Goal: Learn about a topic

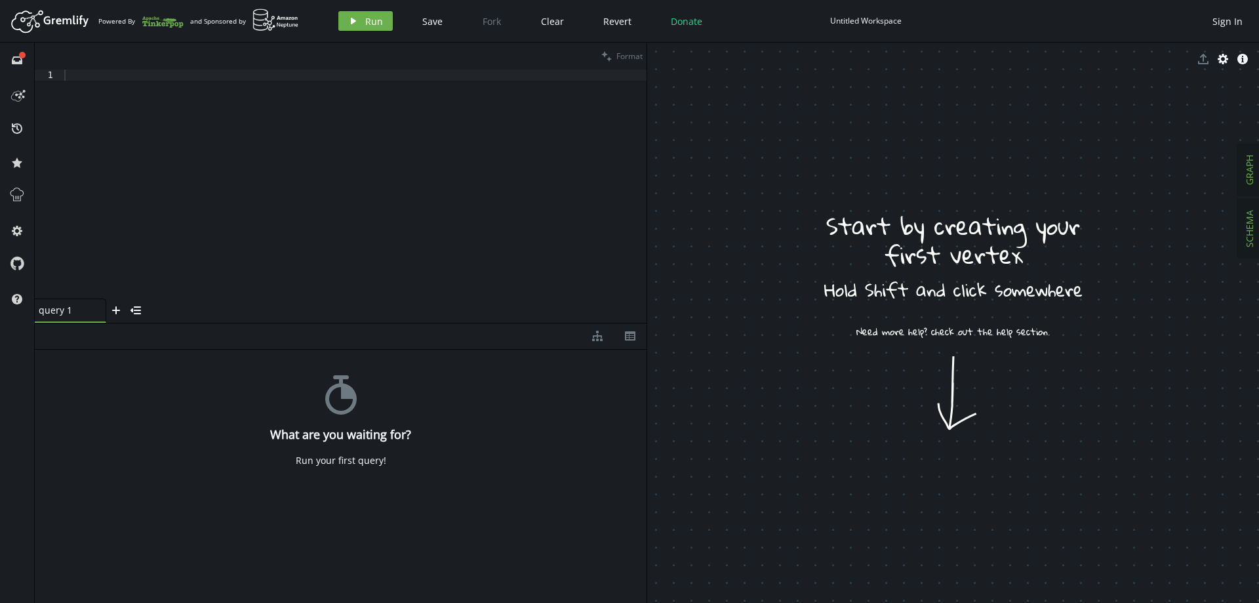
click at [1256, 234] on button "SCHEMA" at bounding box center [1249, 228] width 23 height 58
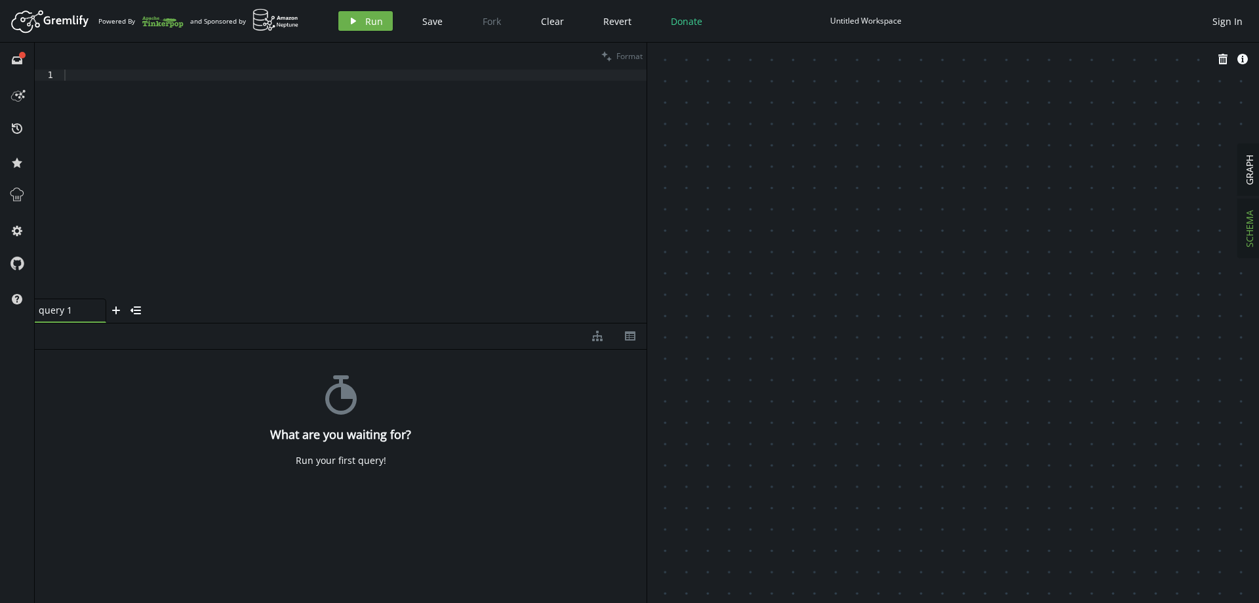
drag, startPoint x: 799, startPoint y: 148, endPoint x: 796, endPoint y: 179, distance: 30.9
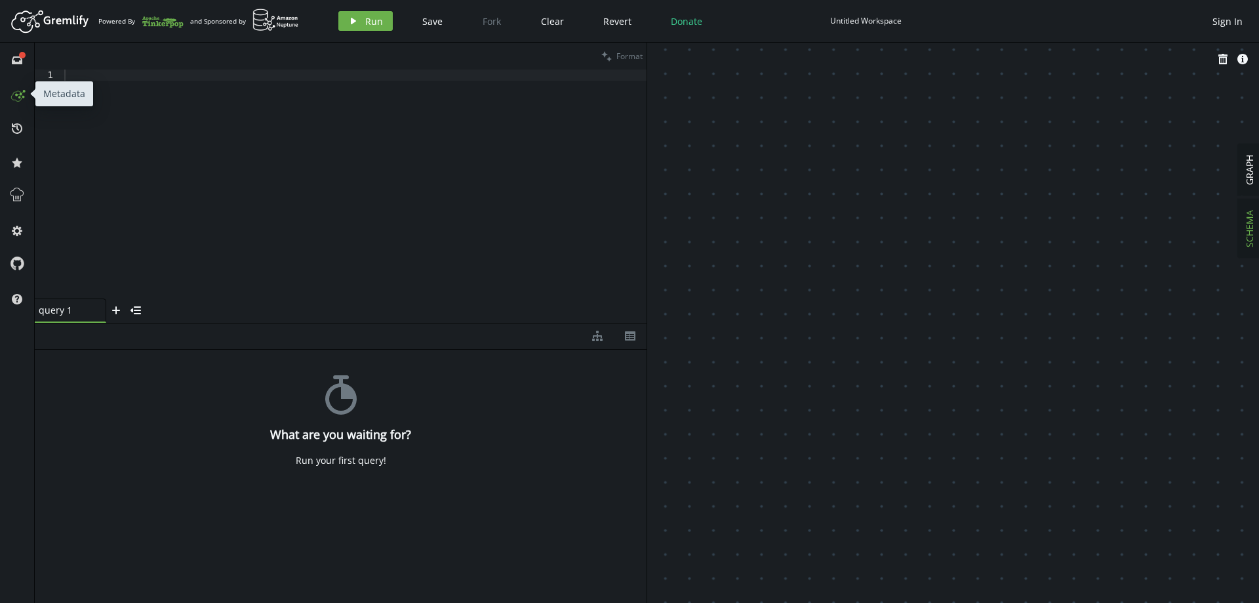
click at [10, 89] on icon at bounding box center [17, 93] width 21 height 21
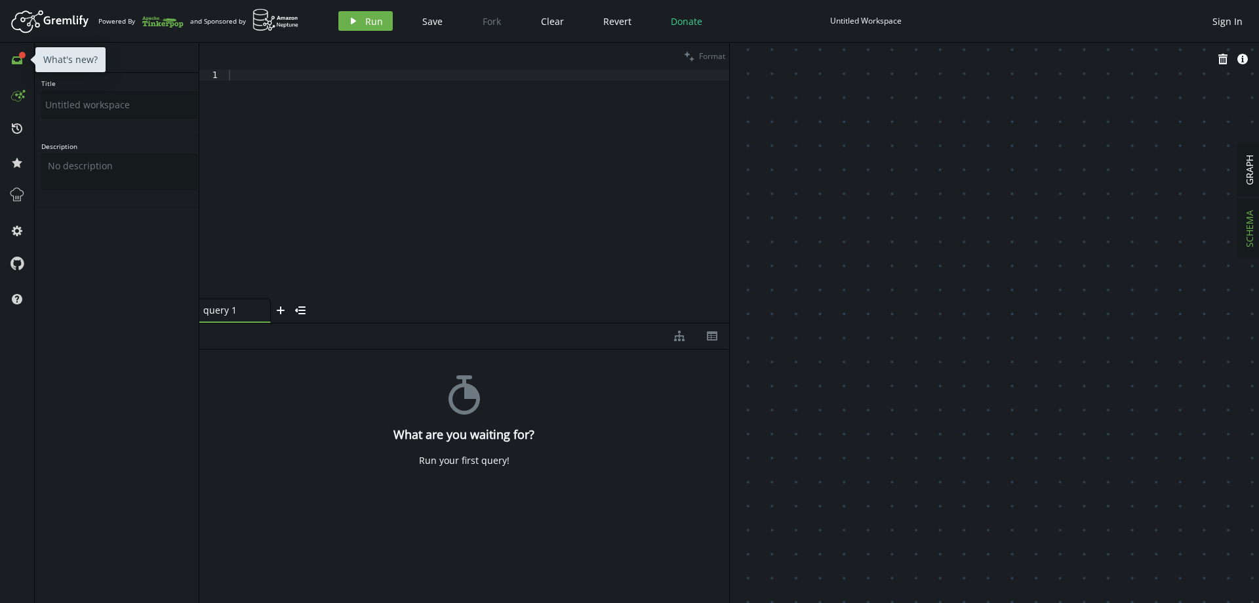
click at [20, 68] on button "full-circle inbox" at bounding box center [17, 59] width 21 height 21
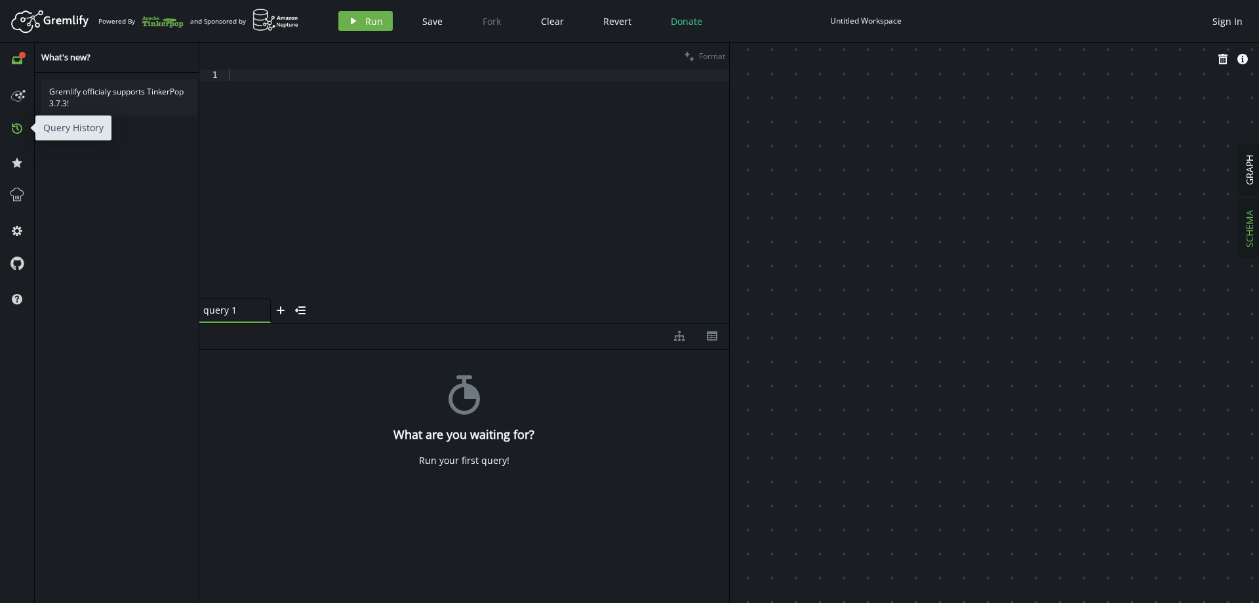
click at [17, 127] on icon at bounding box center [17, 128] width 10 height 10
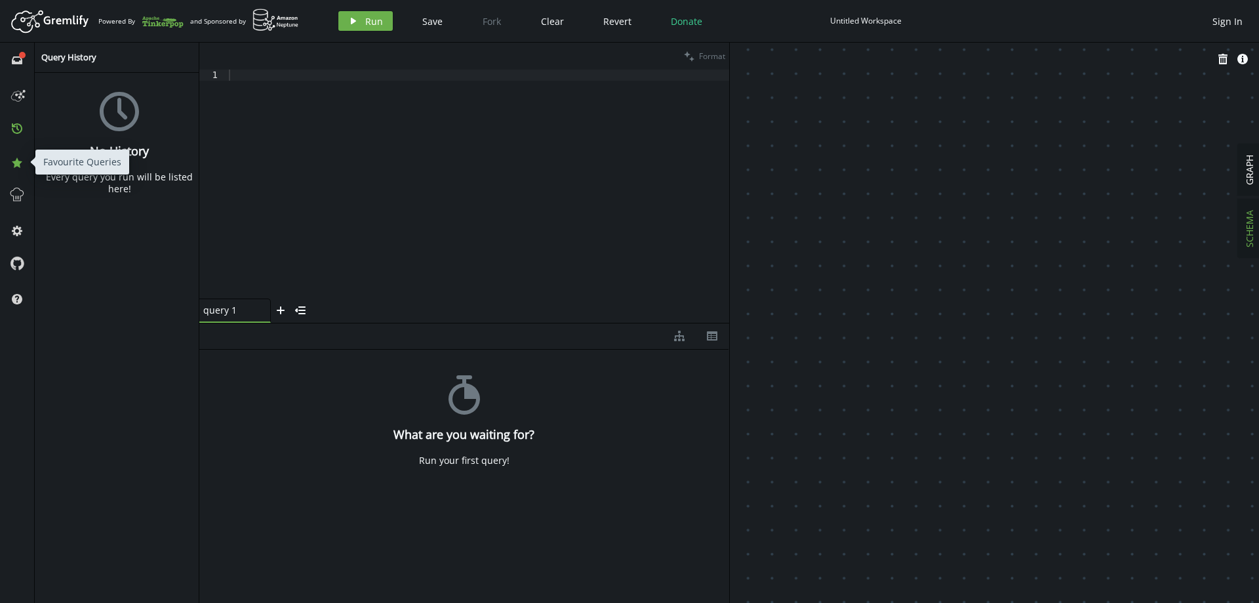
click at [16, 161] on icon at bounding box center [17, 162] width 10 height 10
click at [16, 194] on icon at bounding box center [17, 194] width 17 height 17
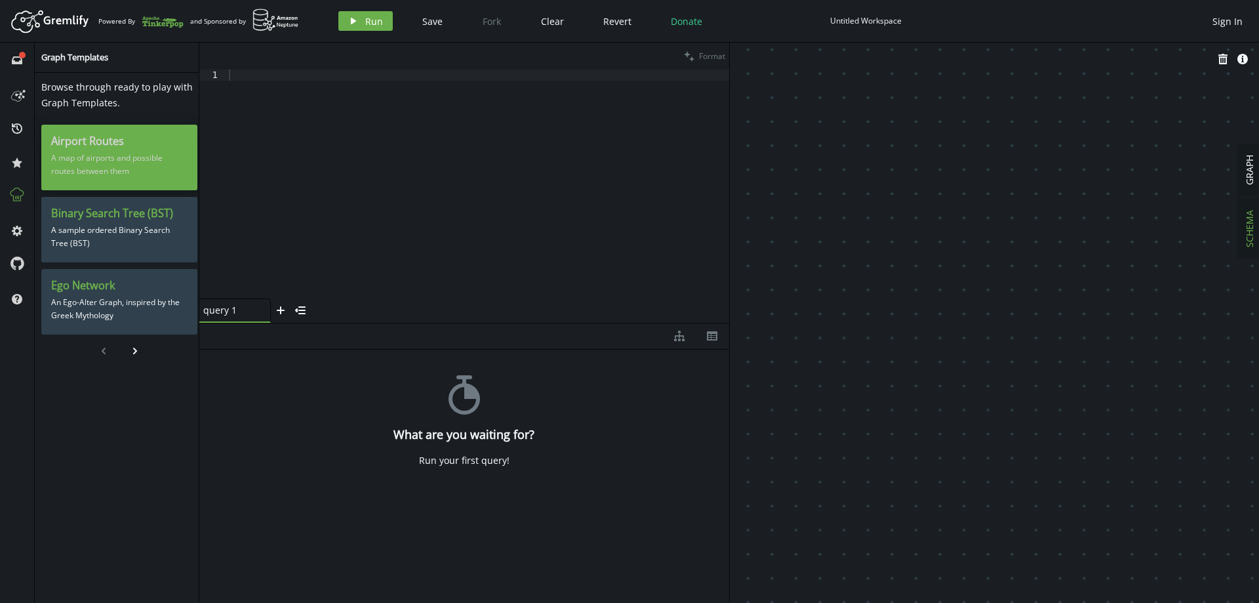
click at [92, 131] on div "Airport Routes A map of airports and possible routes between them" at bounding box center [119, 158] width 156 height 66
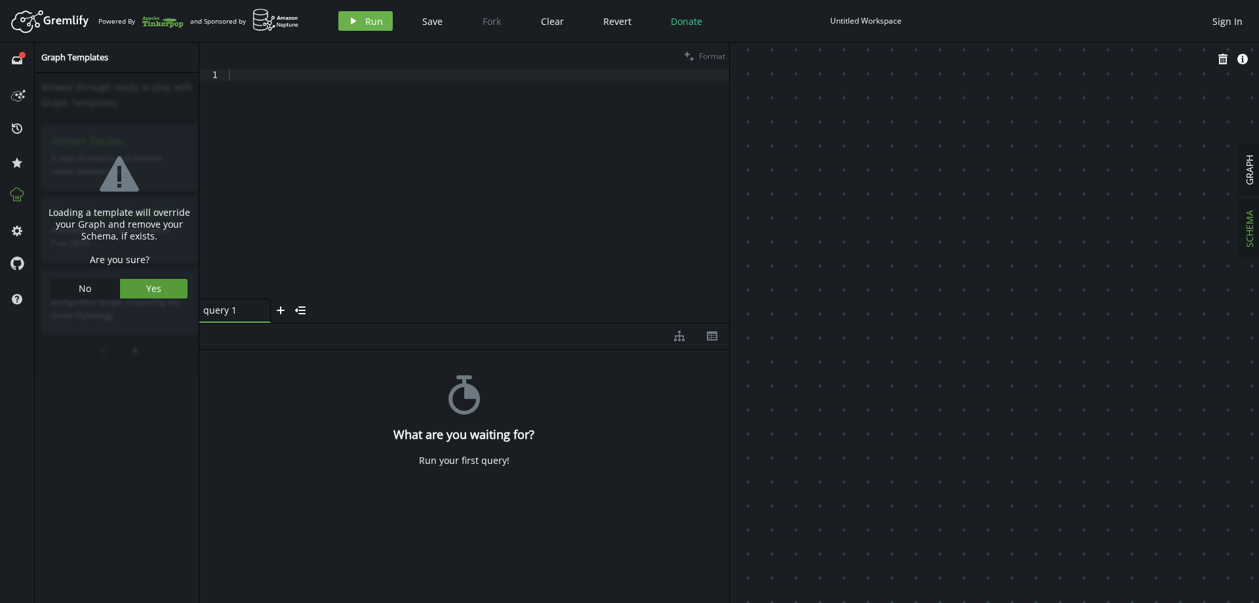
click at [138, 290] on button "Yes" at bounding box center [154, 289] width 68 height 20
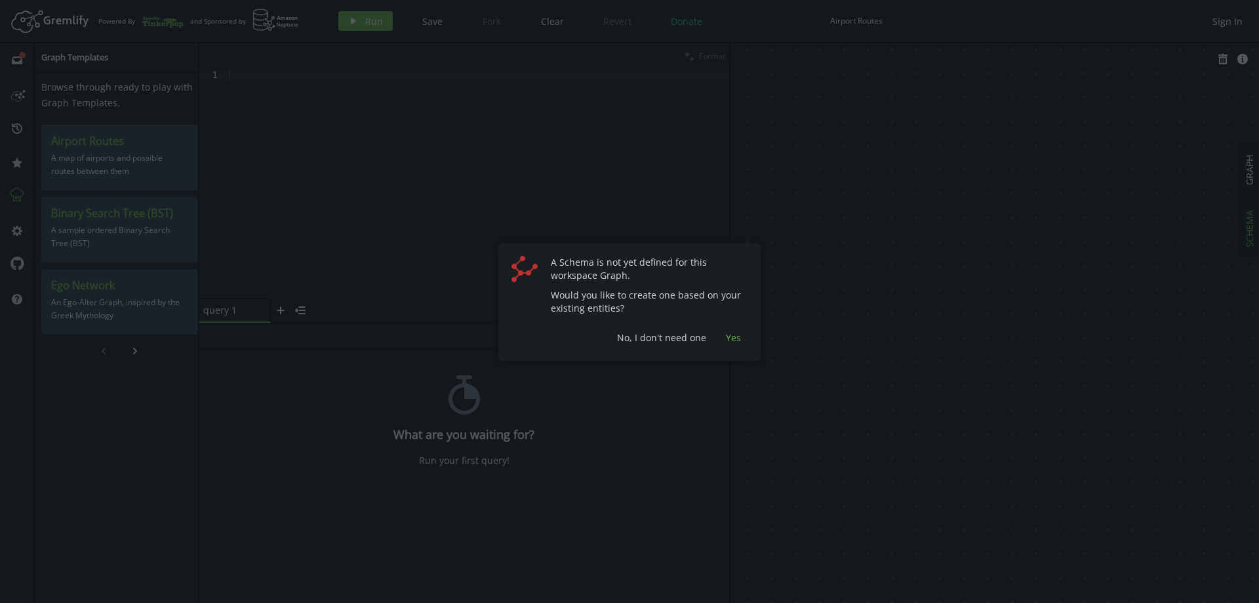
click at [726, 341] on span "Yes" at bounding box center [733, 337] width 15 height 12
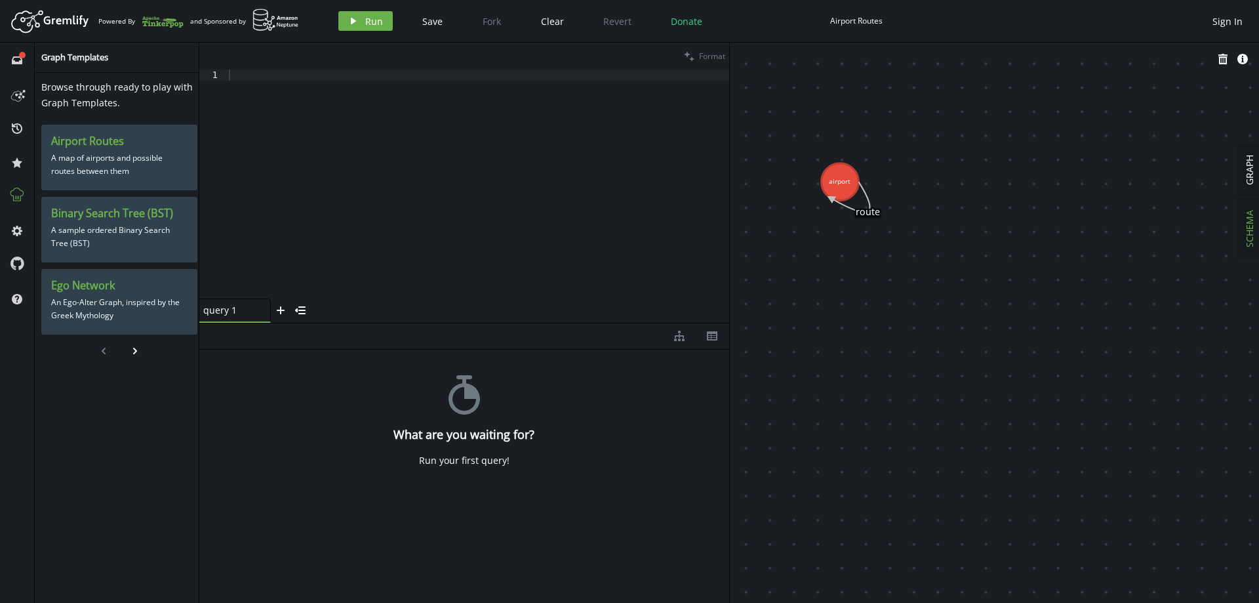
drag, startPoint x: 793, startPoint y: 215, endPoint x: 903, endPoint y: 319, distance: 150.7
drag, startPoint x: 869, startPoint y: 290, endPoint x: 870, endPoint y: 326, distance: 36.1
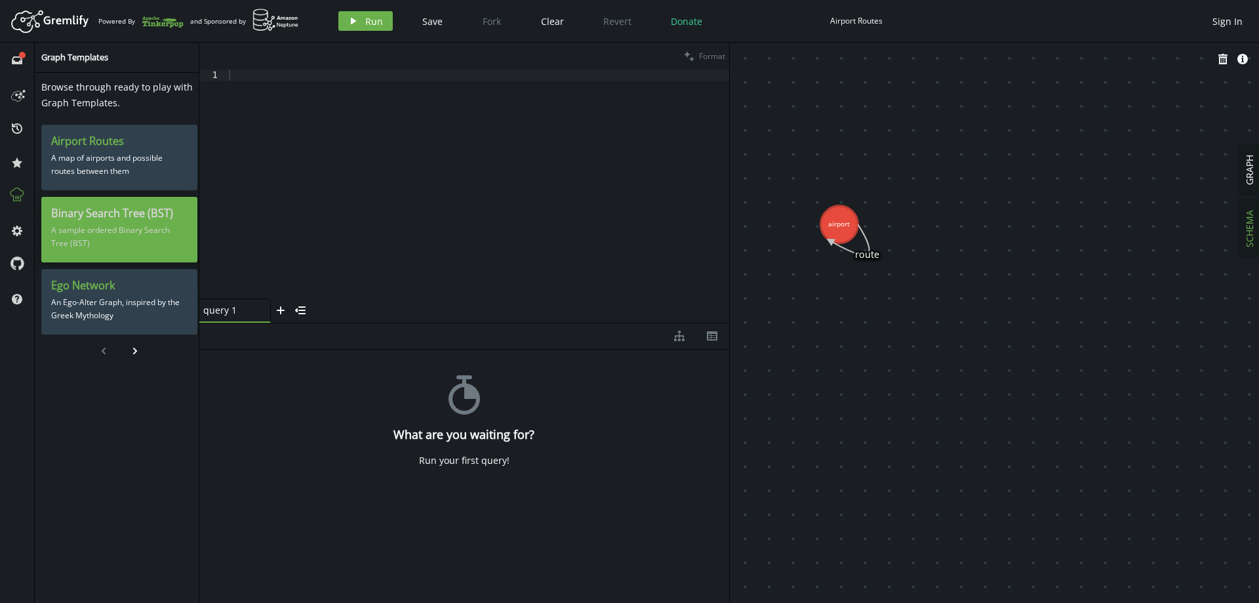
click at [111, 244] on p "A sample ordered Binary Search Tree (BST)" at bounding box center [119, 236] width 136 height 33
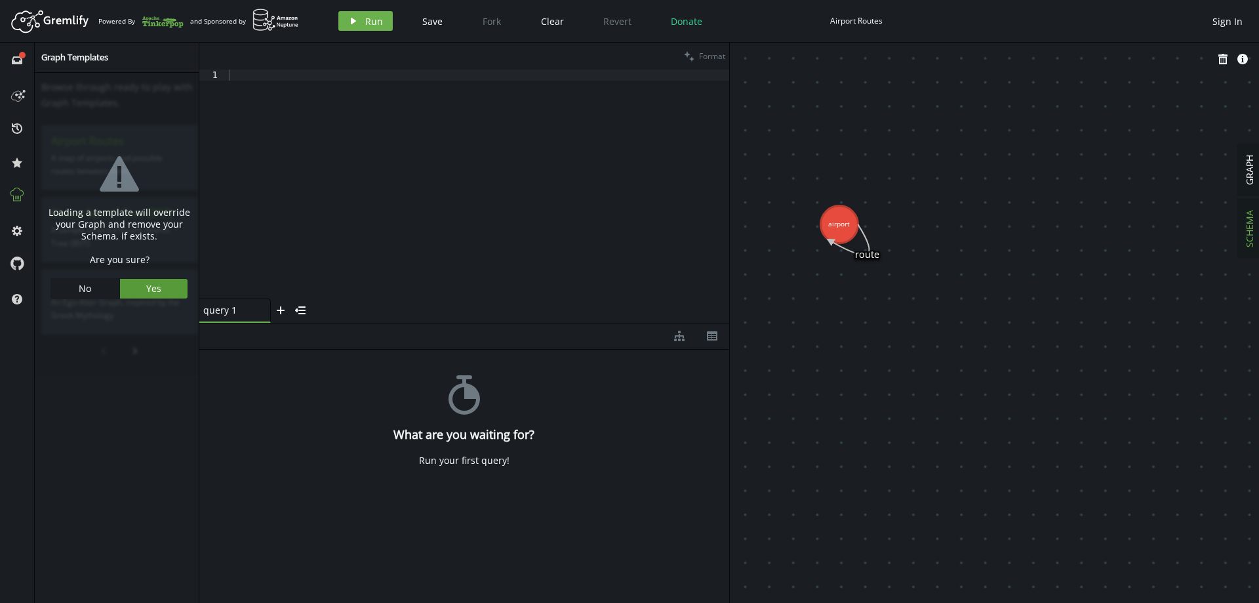
click at [146, 283] on span "Yes" at bounding box center [153, 288] width 15 height 12
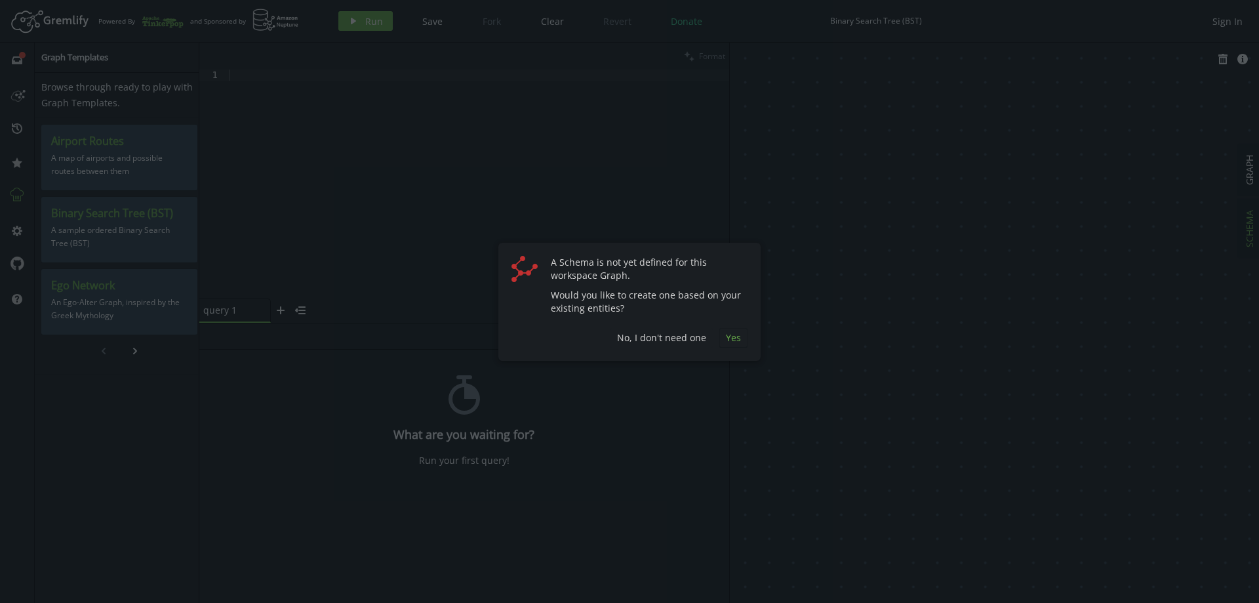
click at [742, 336] on button "Yes" at bounding box center [733, 338] width 28 height 20
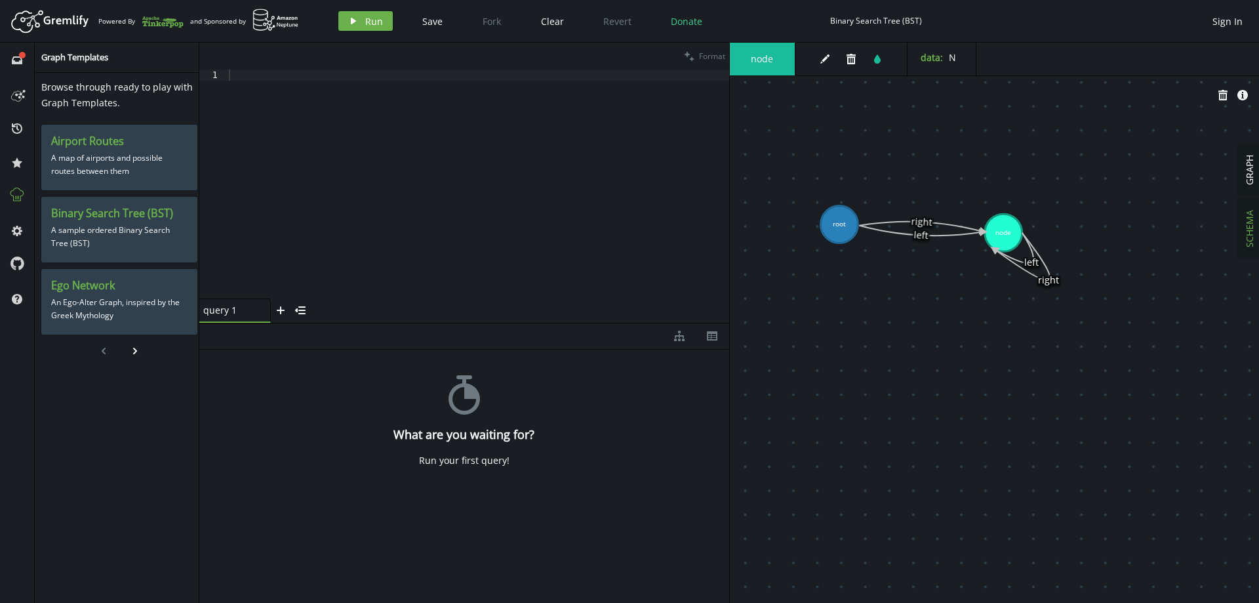
drag, startPoint x: 844, startPoint y: 311, endPoint x: 1016, endPoint y: 243, distance: 185.2
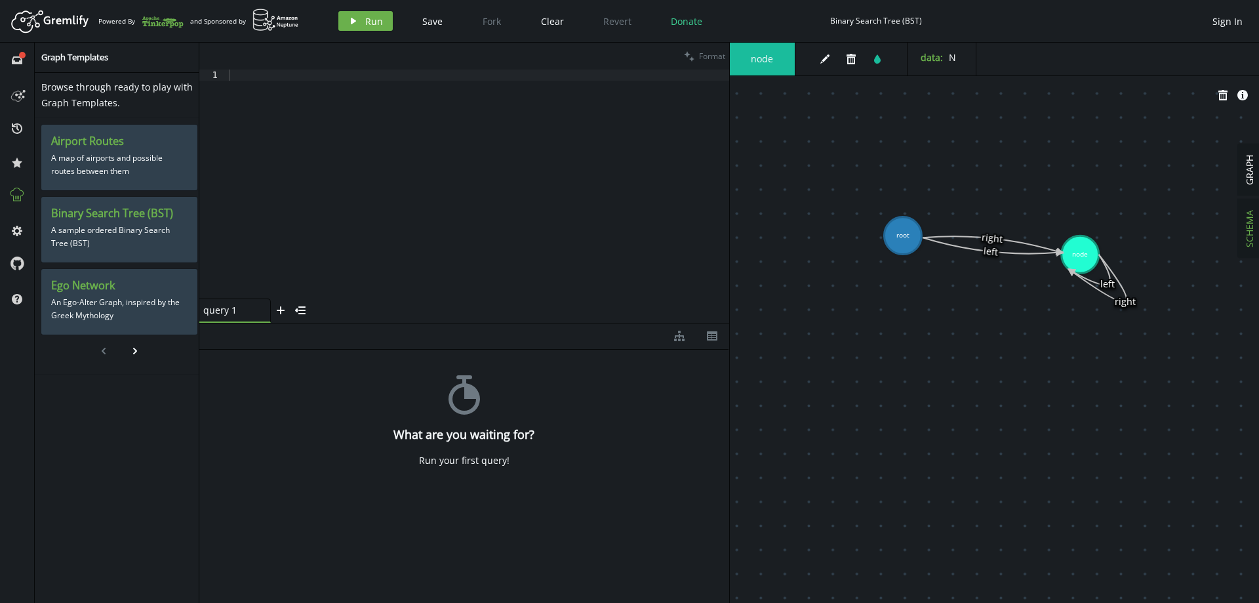
drag, startPoint x: 1063, startPoint y: 288, endPoint x: 1126, endPoint y: 300, distance: 64.6
click at [1126, 300] on icon at bounding box center [1099, 277] width 56 height 47
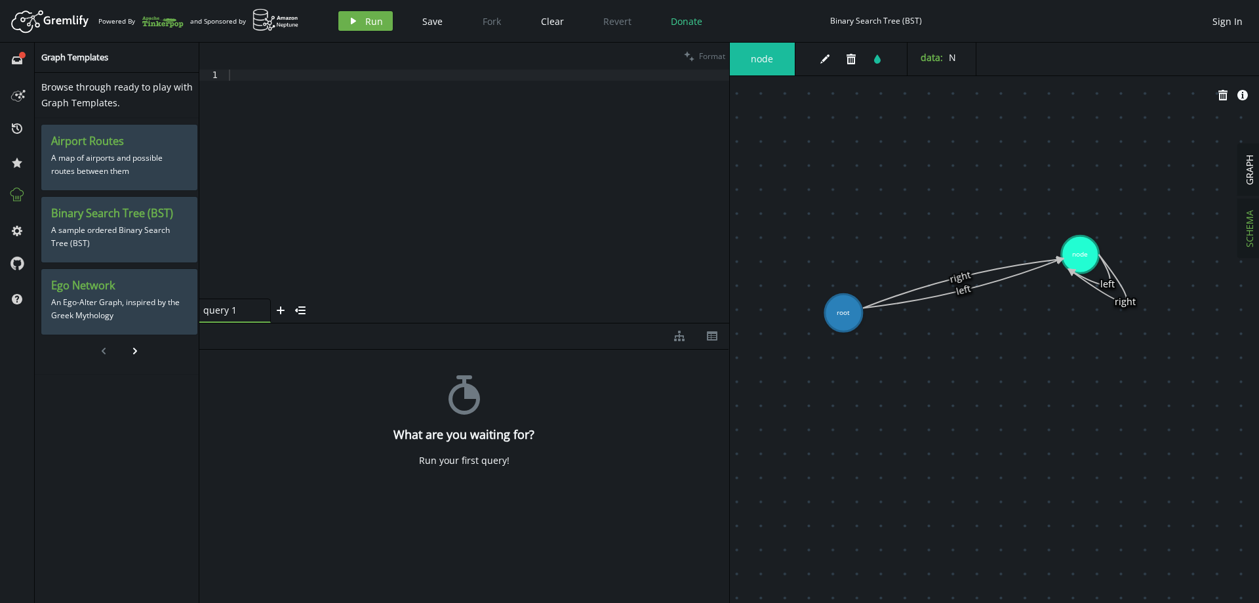
drag, startPoint x: 913, startPoint y: 240, endPoint x: 849, endPoint y: 311, distance: 96.1
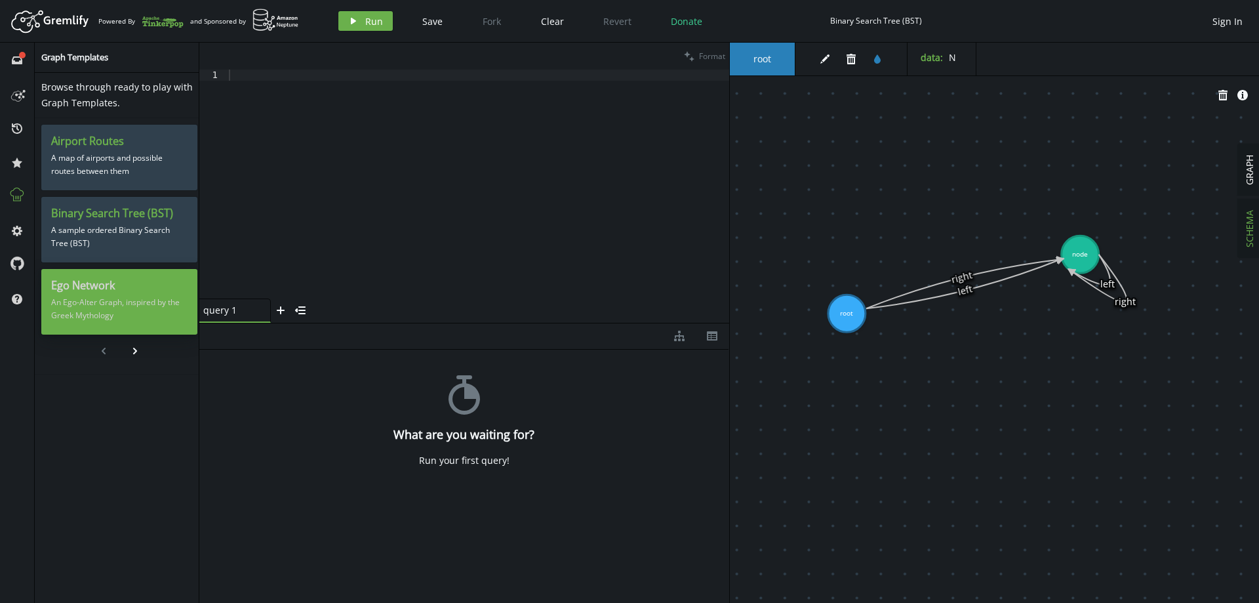
click at [156, 284] on h3 "Ego Network" at bounding box center [119, 286] width 136 height 14
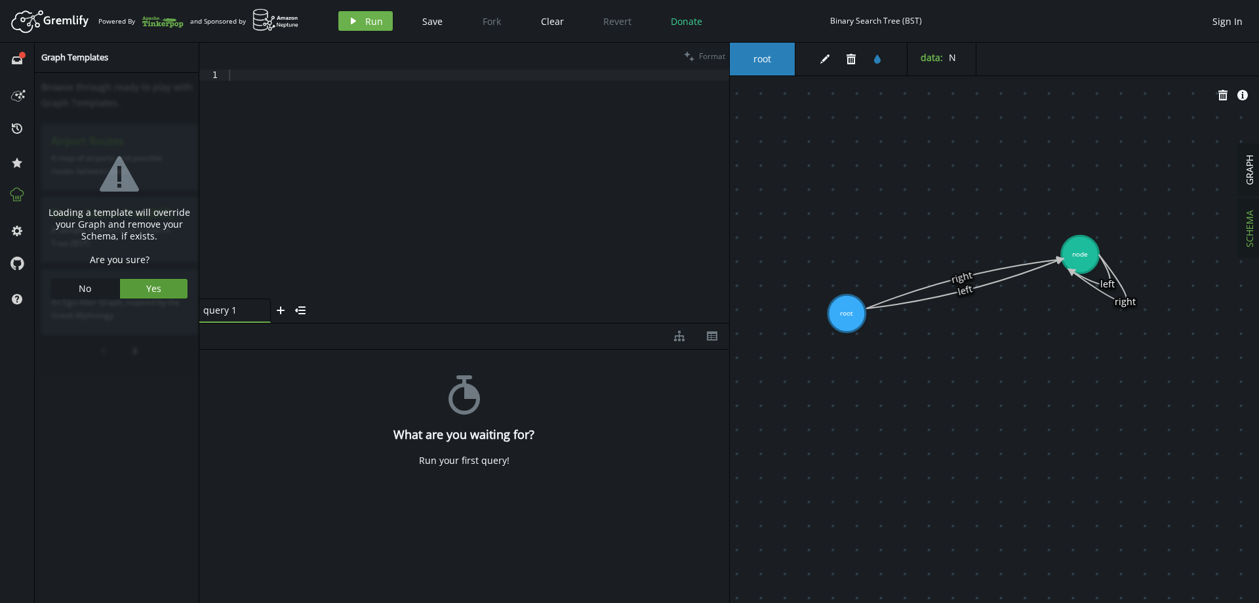
click at [170, 285] on button "Yes" at bounding box center [154, 289] width 68 height 20
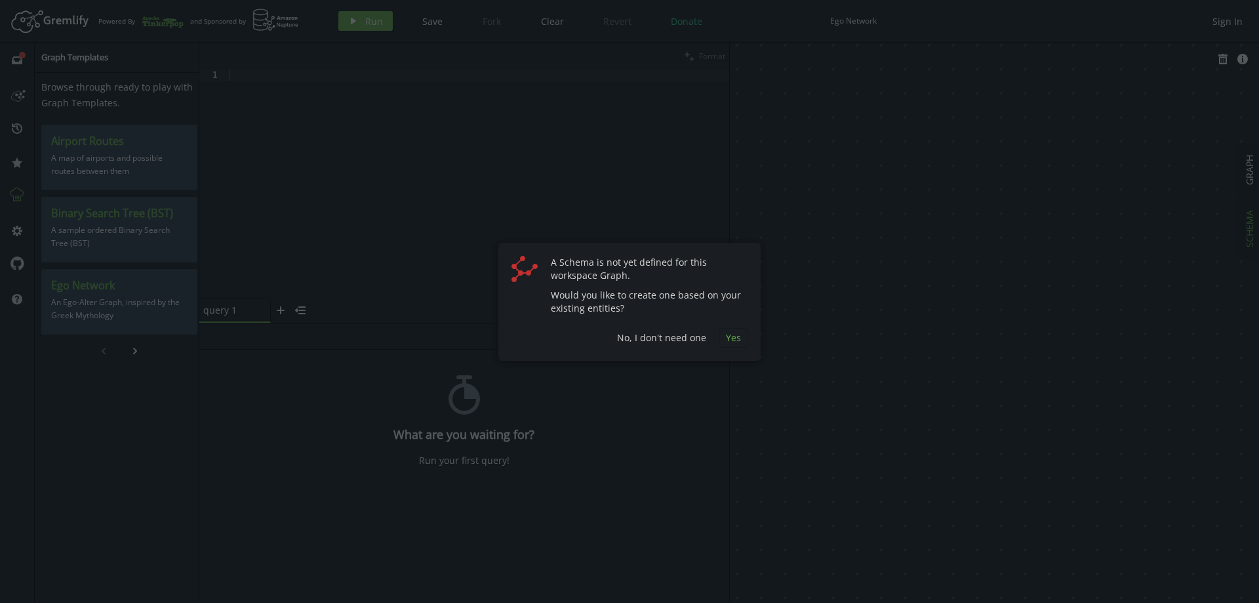
click at [740, 336] on span "Yes" at bounding box center [733, 337] width 15 height 12
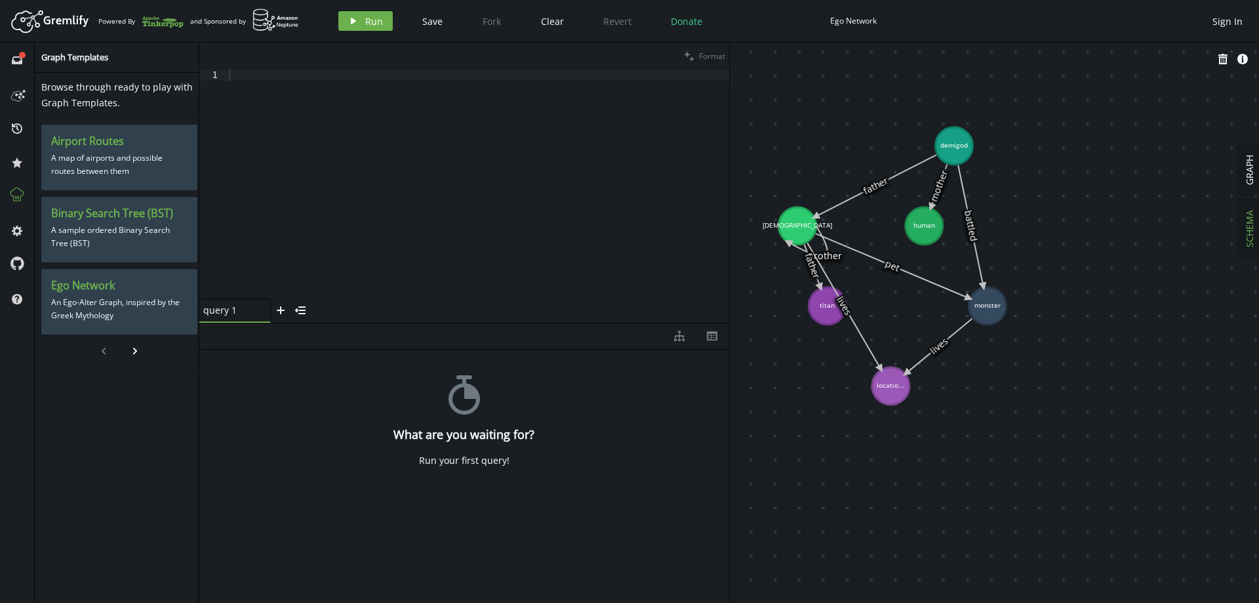
drag, startPoint x: 862, startPoint y: 193, endPoint x: 815, endPoint y: 153, distance: 61.9
drag, startPoint x: 822, startPoint y: 314, endPoint x: 744, endPoint y: 348, distance: 84.9
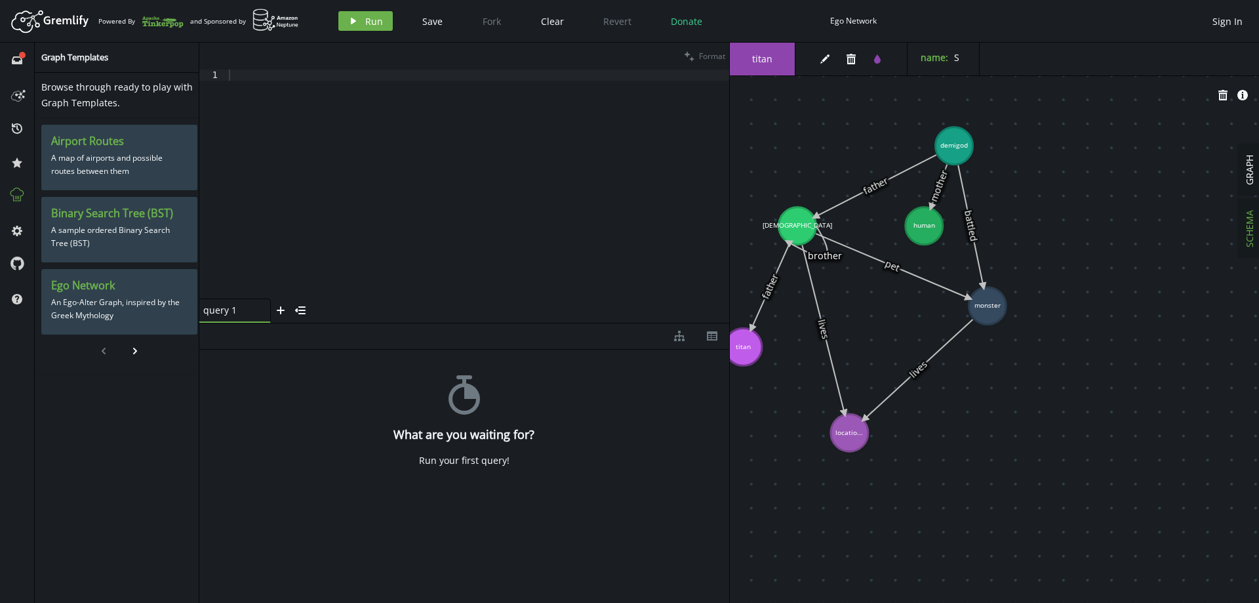
drag, startPoint x: 881, startPoint y: 389, endPoint x: 852, endPoint y: 437, distance: 55.9
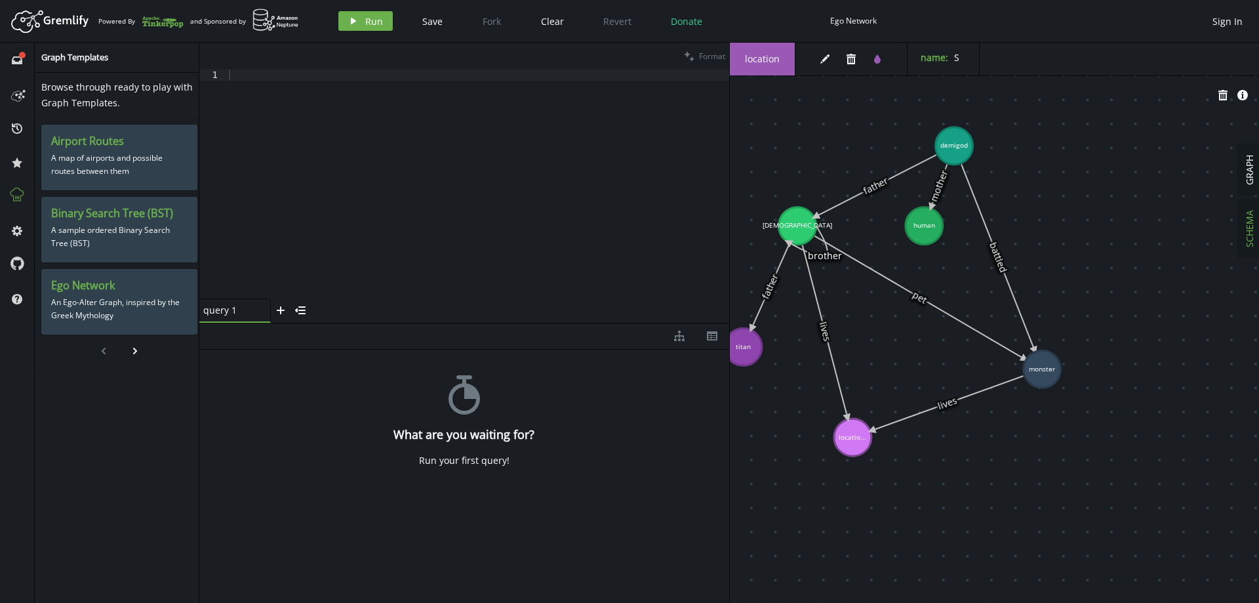
drag, startPoint x: 990, startPoint y: 306, endPoint x: 1043, endPoint y: 369, distance: 82.4
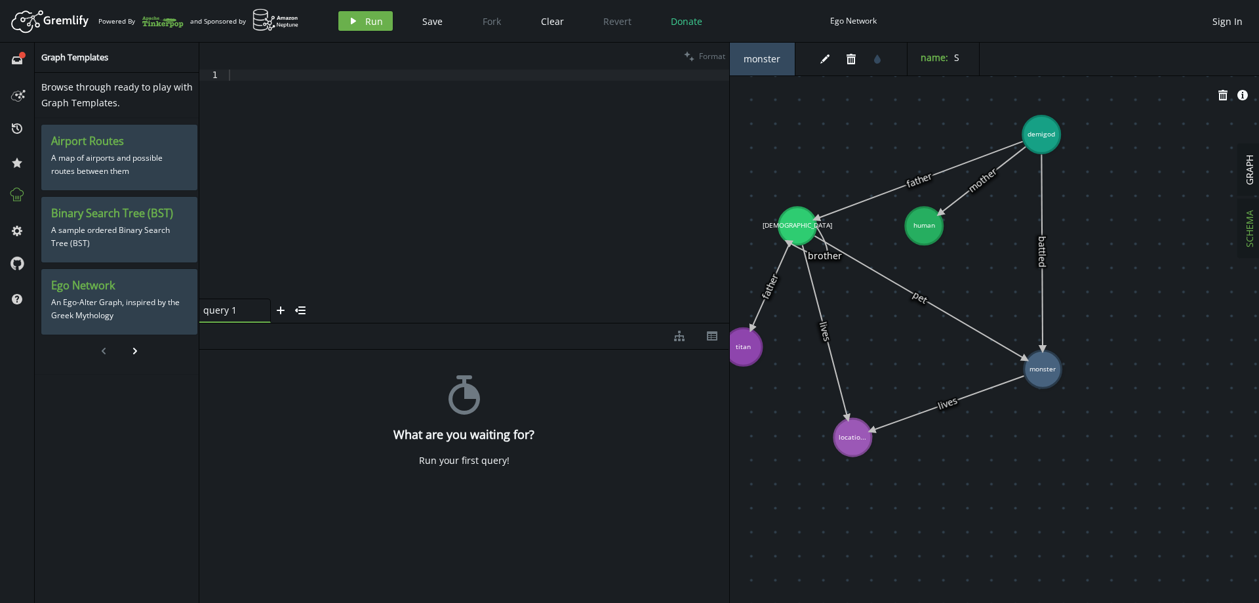
drag, startPoint x: 958, startPoint y: 156, endPoint x: 1042, endPoint y: 134, distance: 86.8
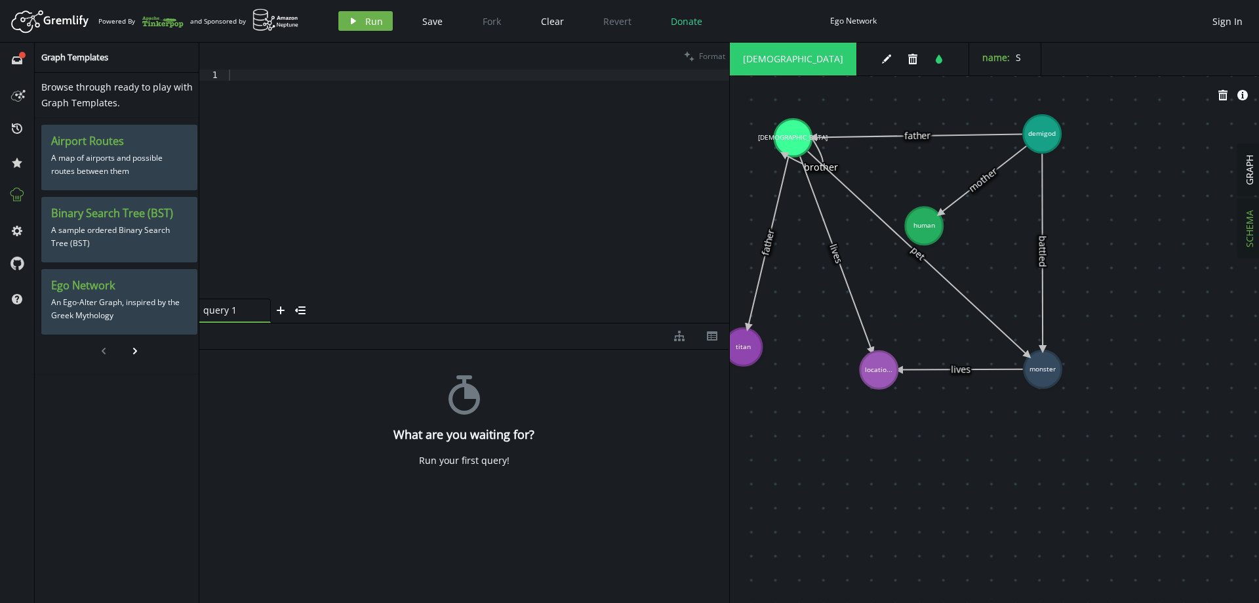
drag, startPoint x: 904, startPoint y: 361, endPoint x: 856, endPoint y: 365, distance: 47.4
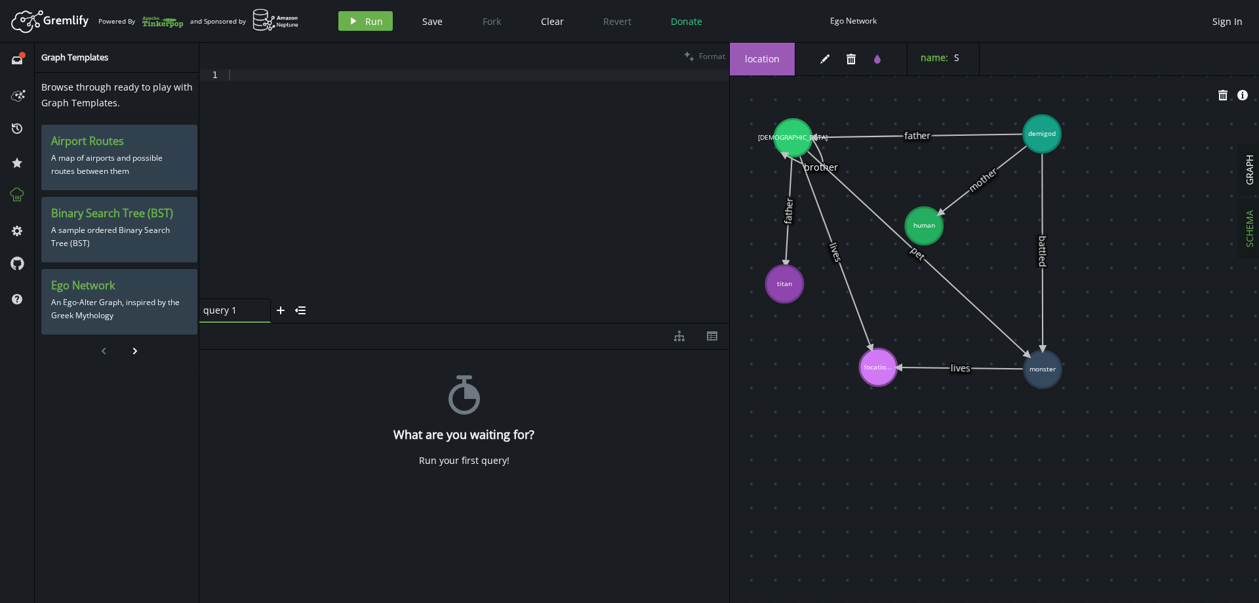
drag, startPoint x: 793, startPoint y: 312, endPoint x: 784, endPoint y: 284, distance: 29.5
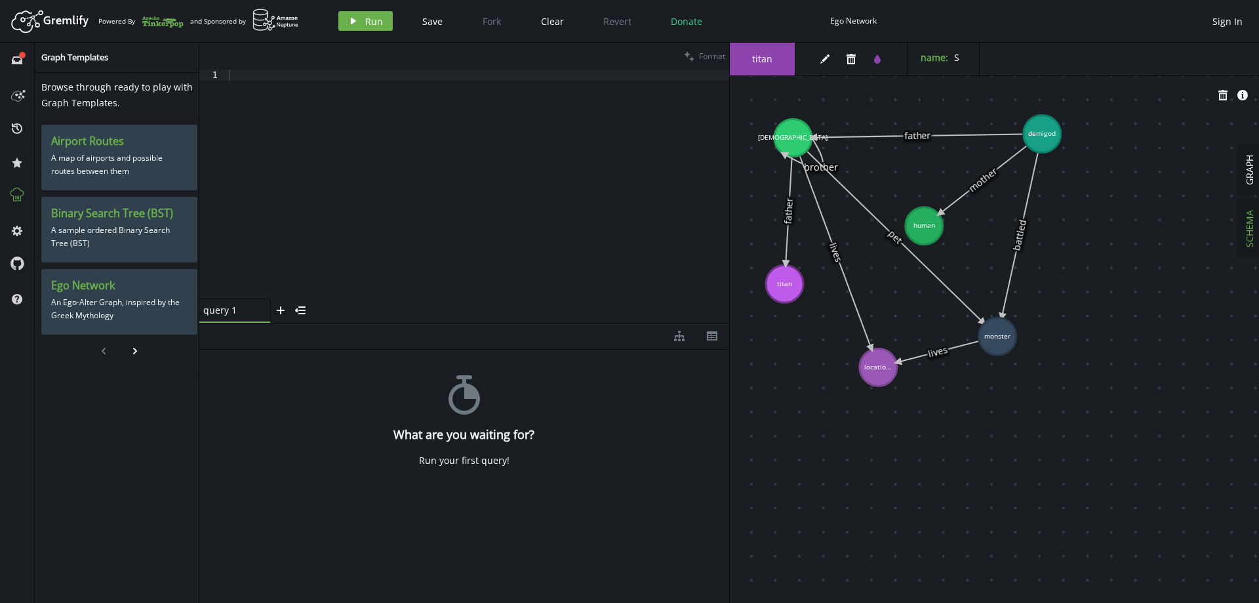
drag, startPoint x: 1046, startPoint y: 378, endPoint x: 997, endPoint y: 336, distance: 64.6
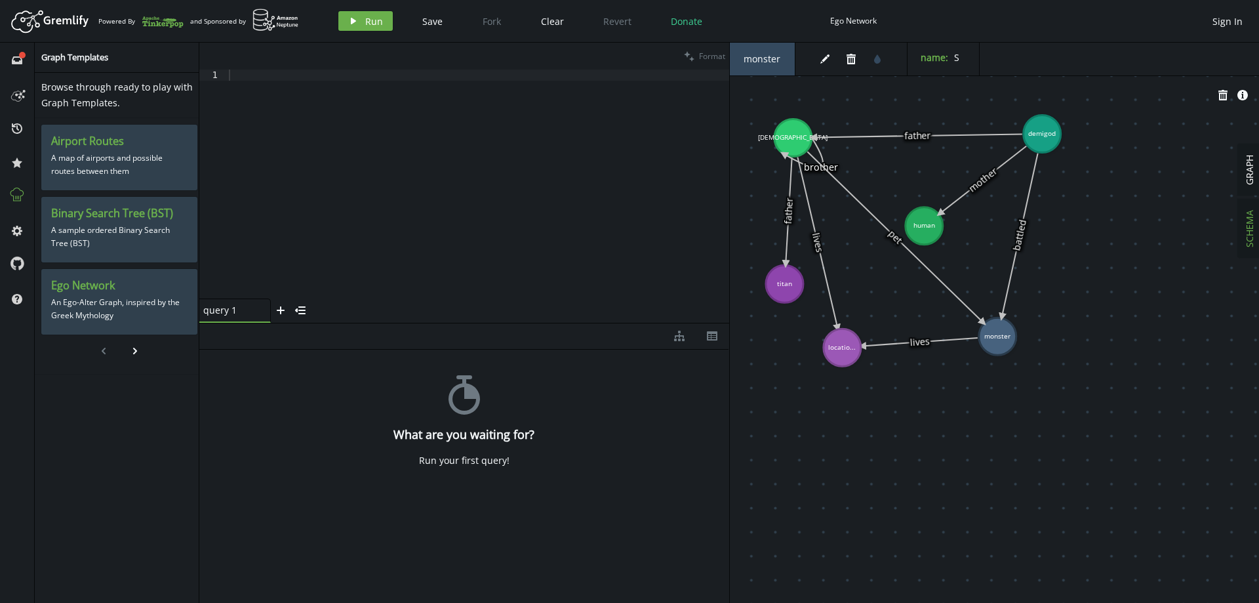
drag, startPoint x: 877, startPoint y: 374, endPoint x: 842, endPoint y: 348, distance: 43.9
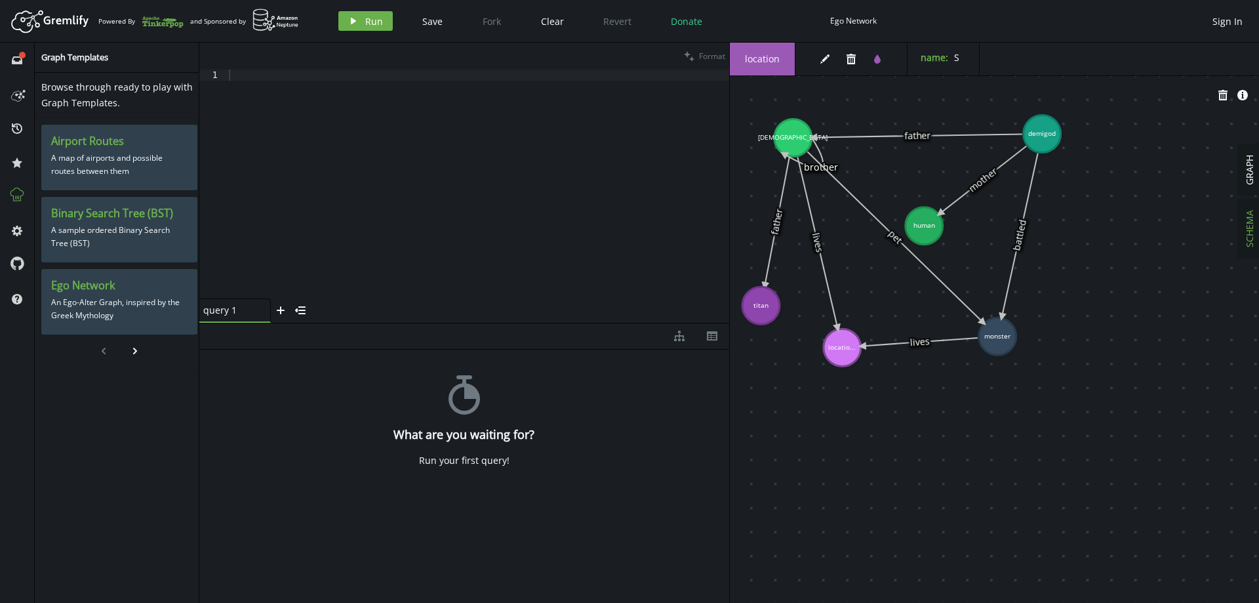
drag, startPoint x: 790, startPoint y: 285, endPoint x: 763, endPoint y: 306, distance: 33.7
